Goal: Check status

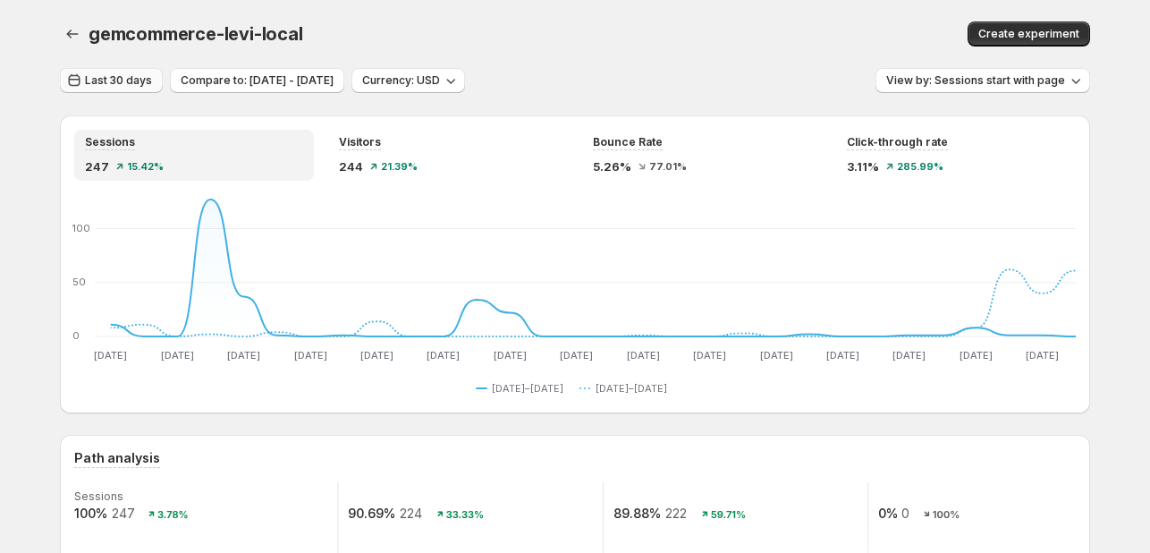
click at [125, 83] on span "Last 30 days" at bounding box center [118, 80] width 67 height 14
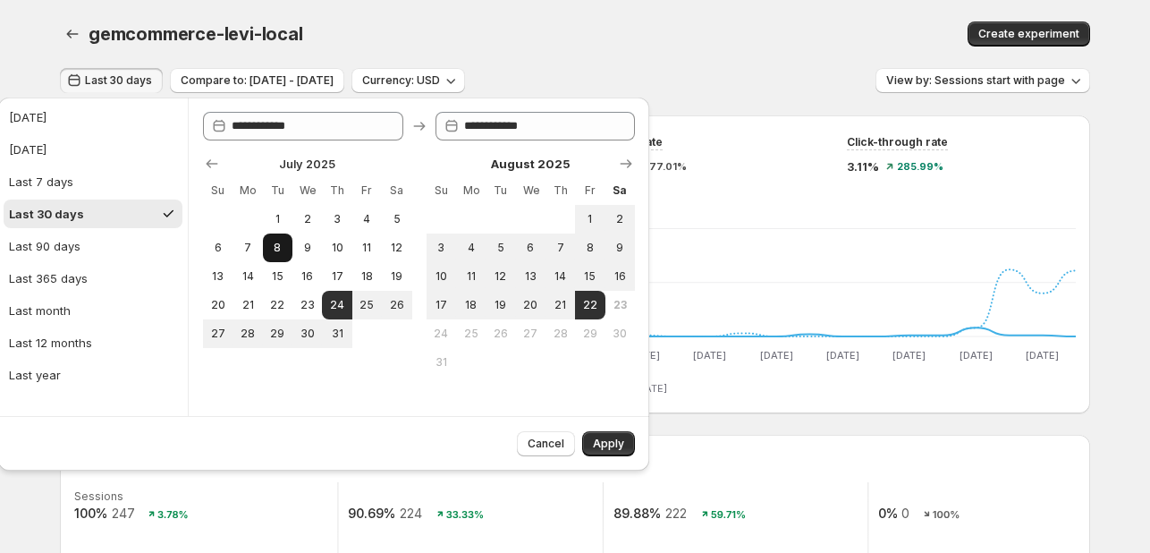
click at [291, 252] on button "8" at bounding box center [278, 247] width 30 height 29
type input "**********"
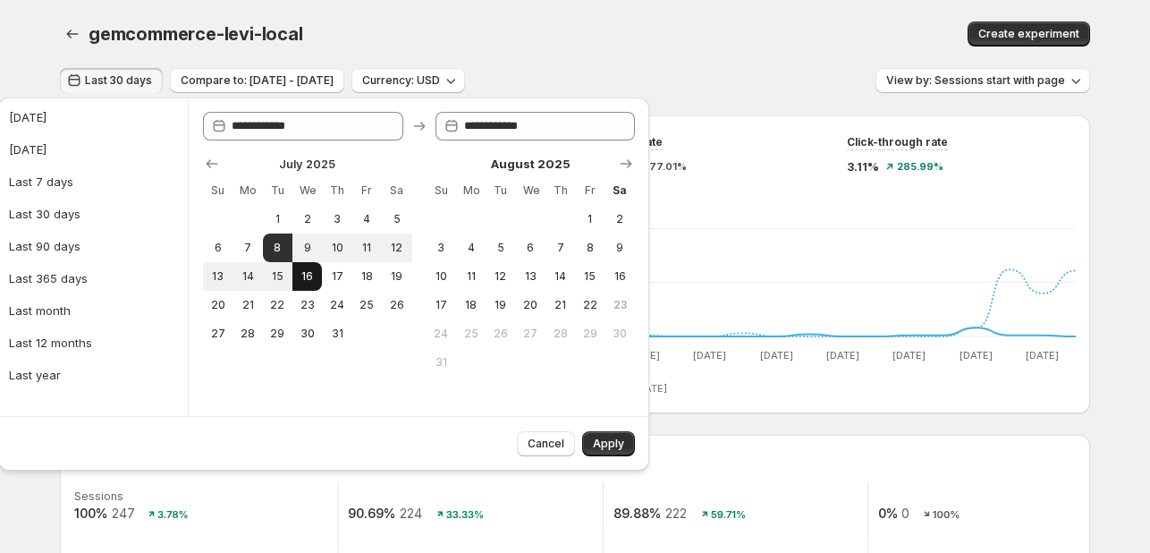
click at [315, 273] on button "16" at bounding box center [307, 276] width 30 height 29
type input "**********"
click at [568, 19] on div "gemcommerce-levi-local. This page is ready gemcommerce-levi-local Create experi…" at bounding box center [575, 34] width 1030 height 68
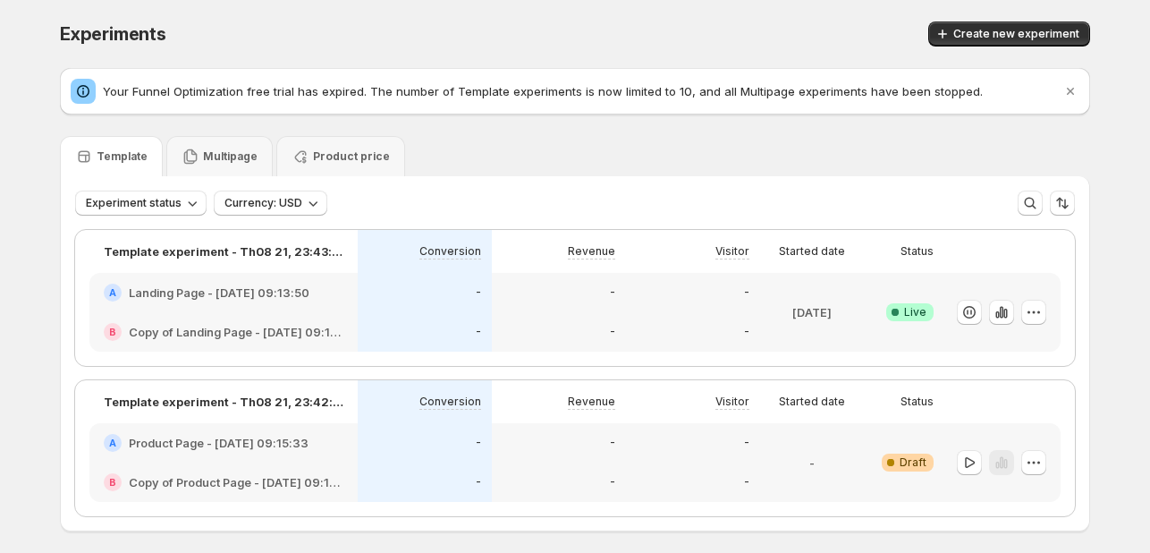
click at [256, 319] on div "B Copy of Landing Page - [DATE] 09:13:50" at bounding box center [223, 331] width 268 height 39
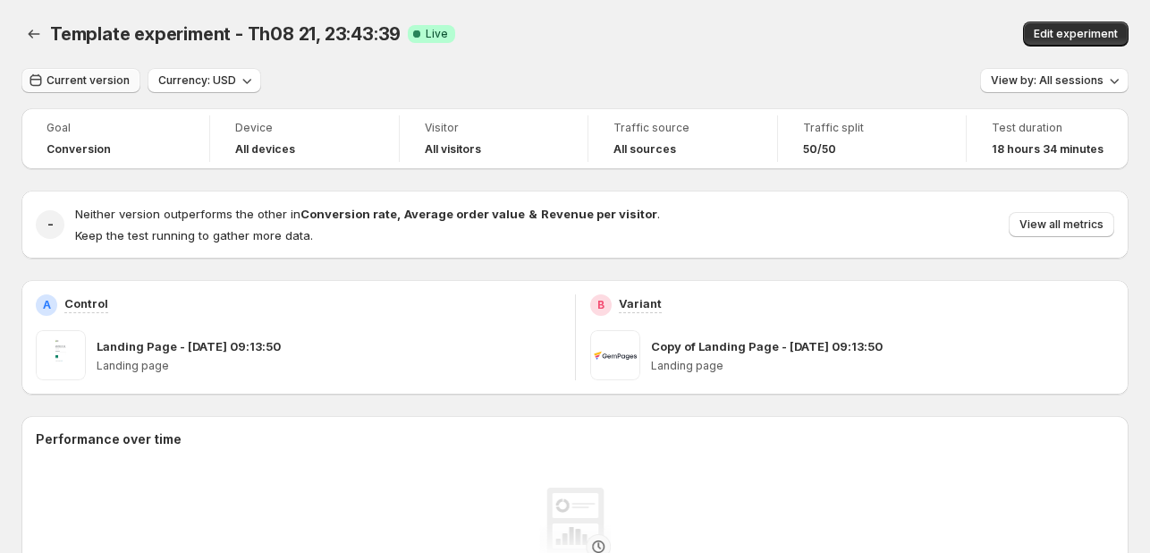
click at [86, 83] on span "Current version" at bounding box center [87, 80] width 83 height 14
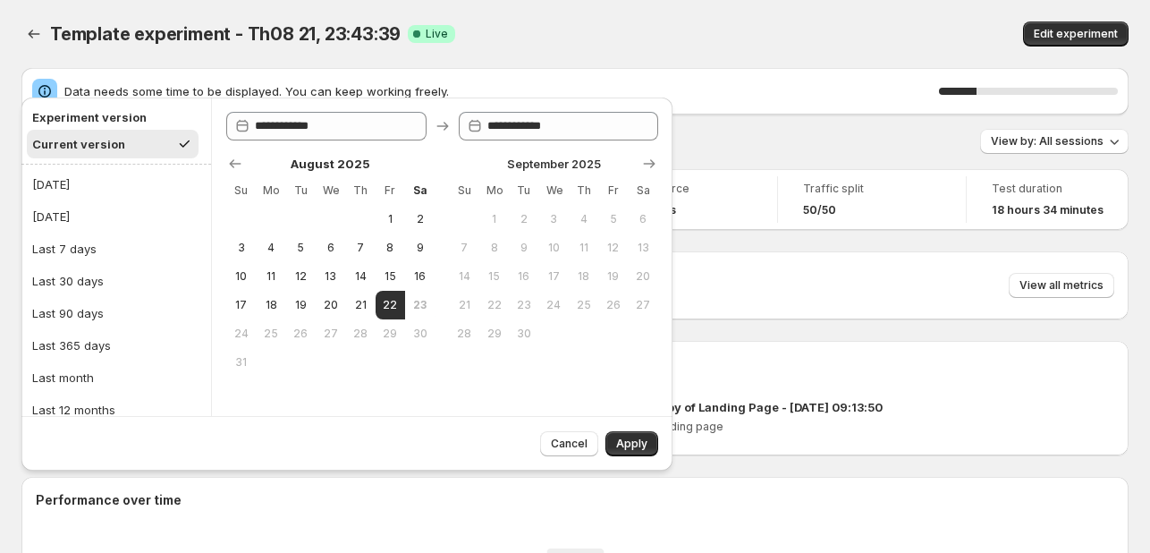
click at [588, 31] on div "Template experiment - Th08 21, 23:43:39 Success Complete Live" at bounding box center [389, 33] width 679 height 25
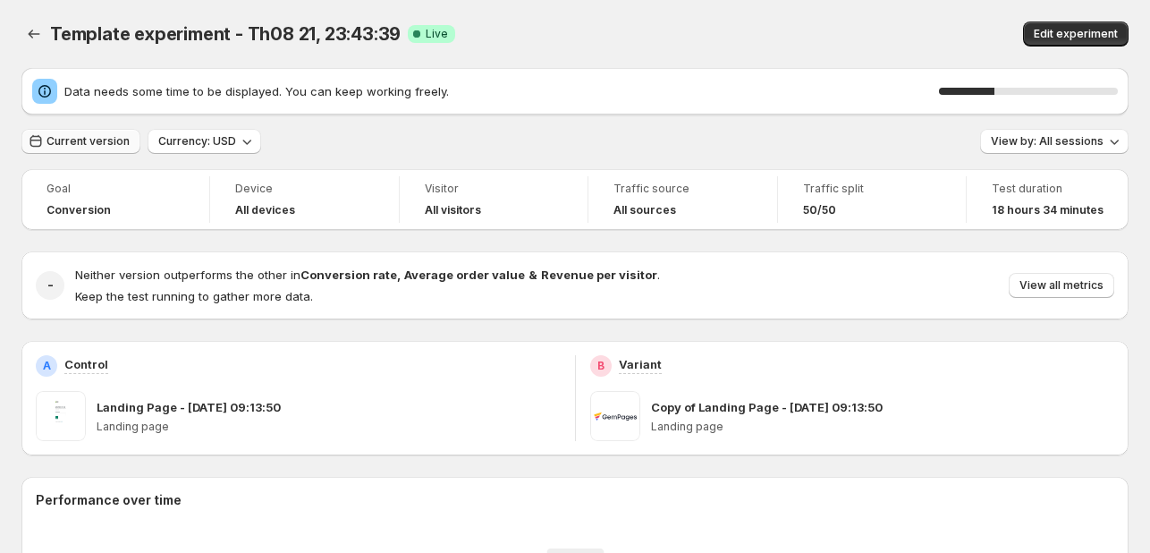
click at [92, 138] on span "Current version" at bounding box center [87, 141] width 83 height 14
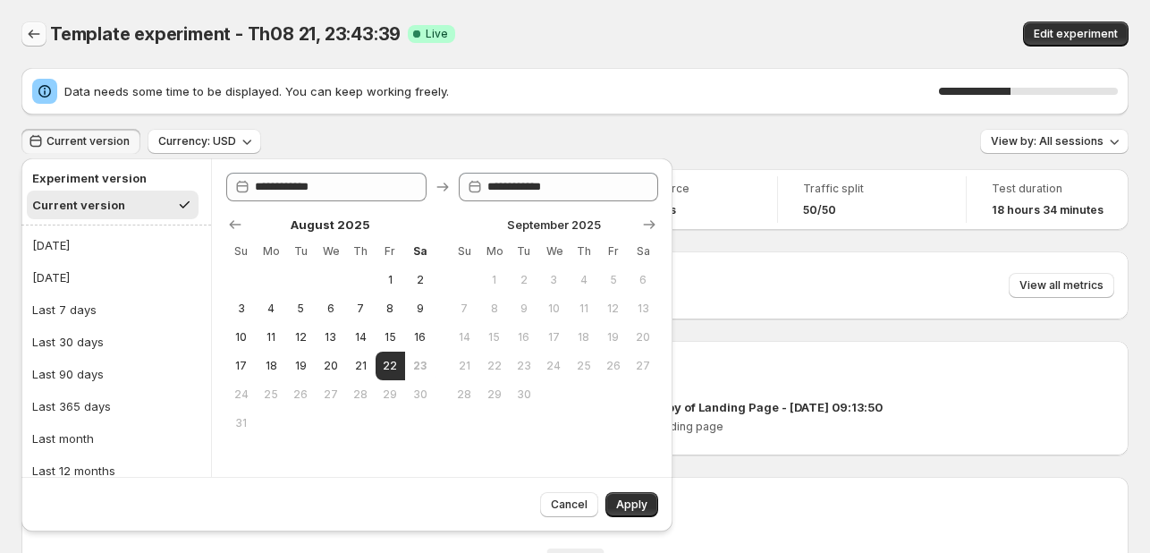
click at [33, 37] on icon "Back" at bounding box center [34, 34] width 18 height 18
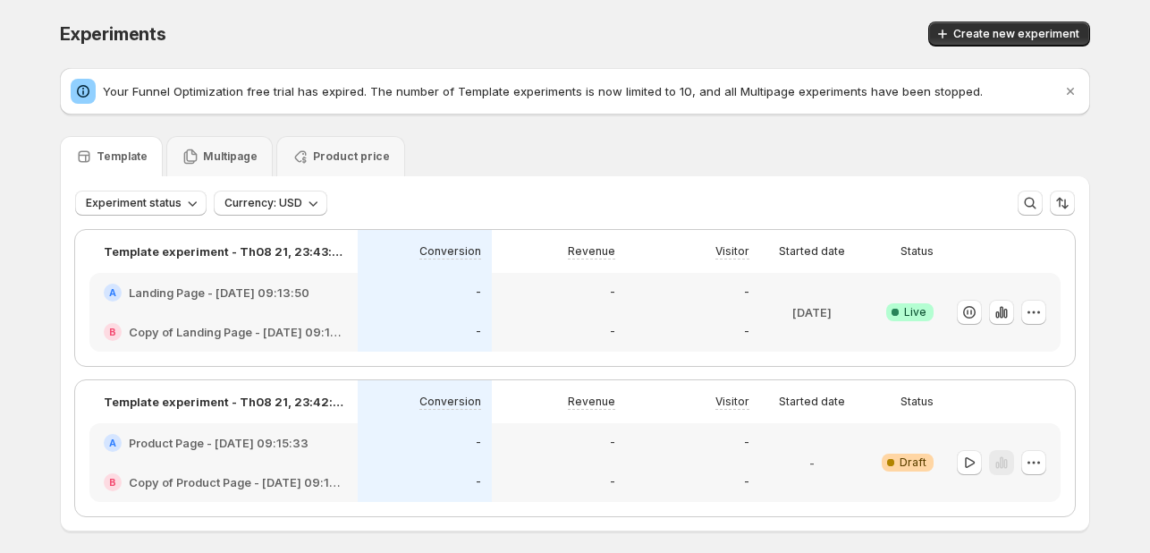
scroll to position [75, 0]
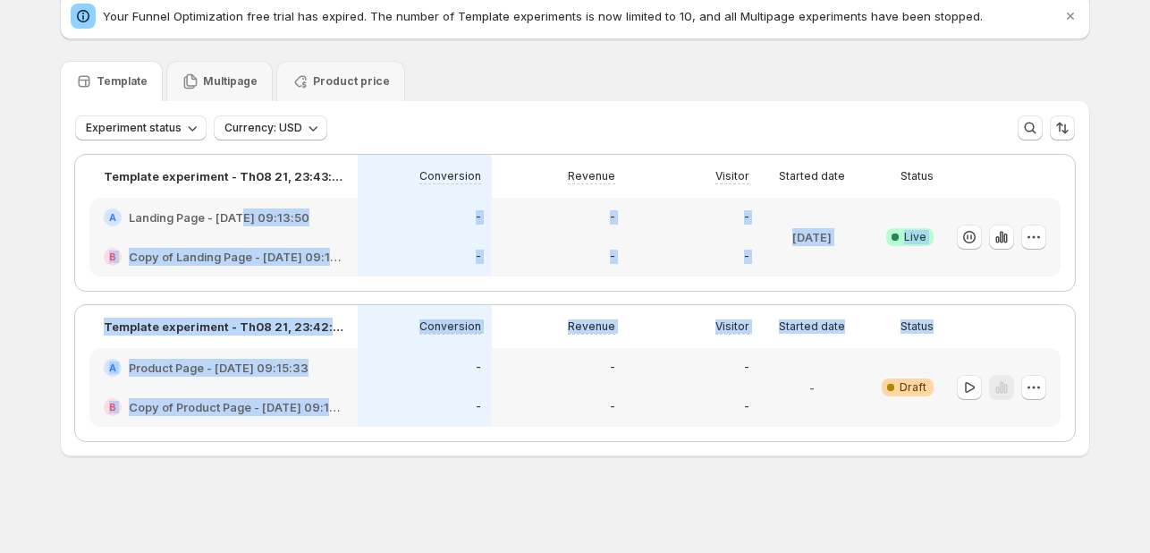
drag, startPoint x: 246, startPoint y: 219, endPoint x: 331, endPoint y: 417, distance: 215.1
click at [331, 411] on div "Template experiment - Th08 21, 23:43:39 Conversion Revenue Visitor Started date…" at bounding box center [575, 298] width 1000 height 286
click at [272, 500] on div "Experiments. This page is ready Experiments Create new experiment Your Funnel O…" at bounding box center [574, 239] width 1073 height 628
